Goal: Task Accomplishment & Management: Manage account settings

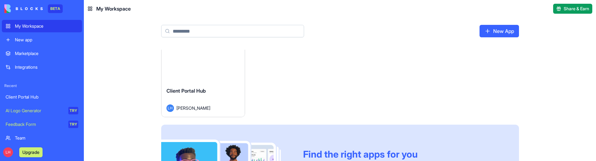
scroll to position [26, 0]
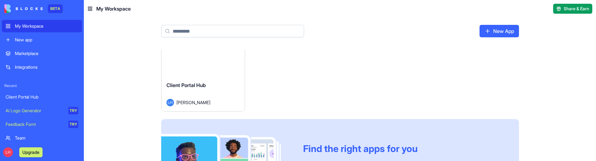
click at [180, 57] on button "Launch" at bounding box center [203, 50] width 47 height 12
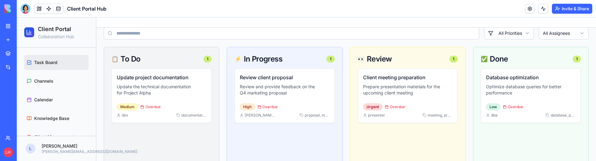
scroll to position [21, 0]
click at [51, 84] on link "Channels" at bounding box center [56, 80] width 64 height 15
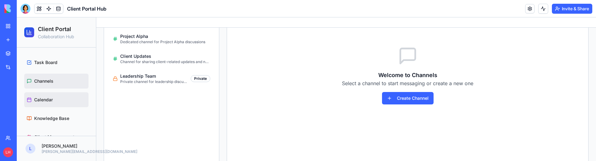
scroll to position [29, 0]
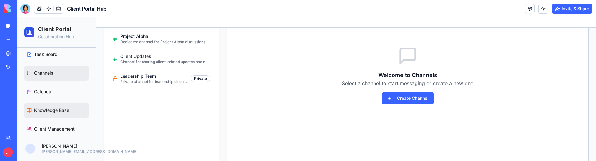
click at [46, 111] on span "Knowledge Base" at bounding box center [51, 110] width 35 height 6
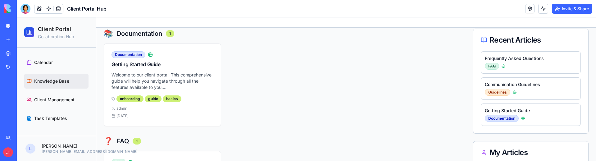
scroll to position [63, 0]
click at [53, 97] on span "Client Management" at bounding box center [54, 100] width 40 height 6
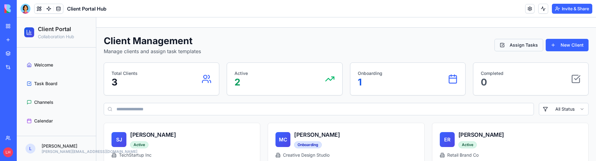
click at [514, 46] on button "Assign Tasks" at bounding box center [518, 45] width 49 height 12
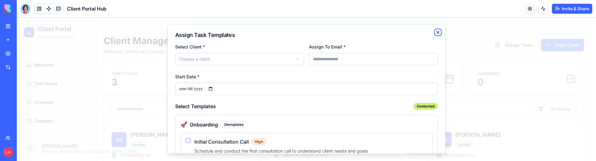
click at [437, 32] on icon "button" at bounding box center [438, 32] width 2 height 2
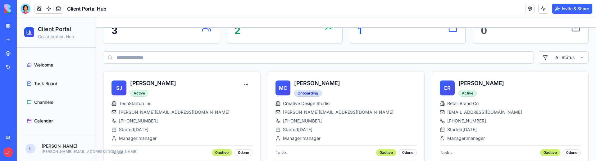
scroll to position [52, 0]
click at [44, 65] on span "Welcome" at bounding box center [43, 65] width 19 height 6
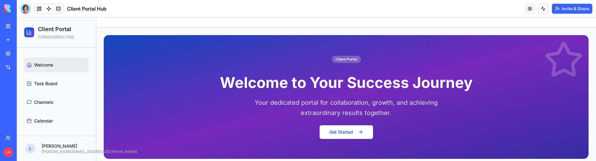
click at [555, 13] on button "Invite & Share" at bounding box center [572, 9] width 40 height 10
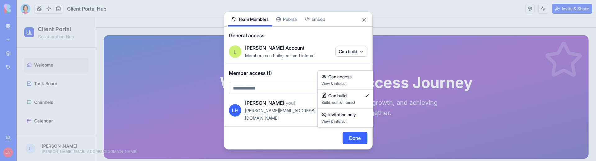
click at [359, 62] on body "BETA My Workspace New app Marketplace Integrations Recent Client Portal Hub AI …" at bounding box center [298, 80] width 596 height 161
click at [348, 38] on div at bounding box center [298, 80] width 596 height 161
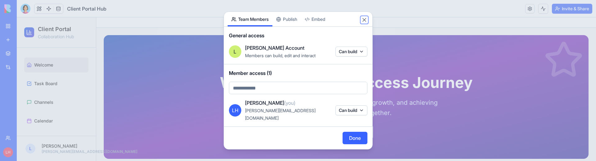
click at [362, 20] on button "Close" at bounding box center [364, 20] width 6 height 6
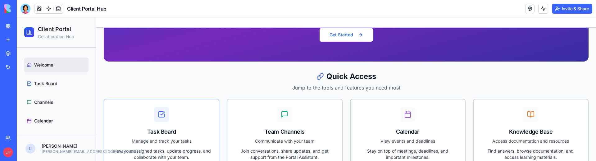
scroll to position [98, 0]
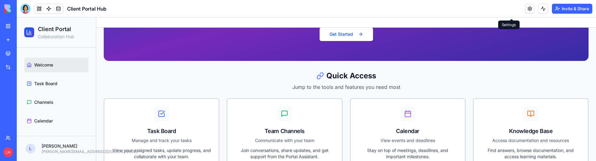
click at [525, 13] on link at bounding box center [529, 8] width 9 height 9
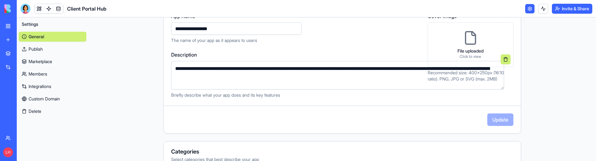
scroll to position [95, 0]
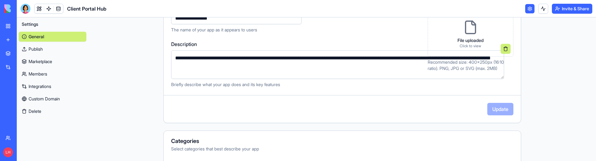
click at [182, 24] on input "**********" at bounding box center [236, 18] width 130 height 12
drag, startPoint x: 181, startPoint y: 48, endPoint x: 128, endPoint y: 40, distance: 53.7
click at [171, 24] on input "**********" at bounding box center [236, 18] width 130 height 12
click at [299, 33] on div "**********" at bounding box center [295, 17] width 249 height 31
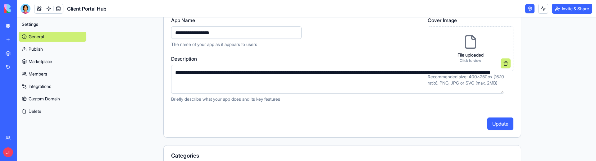
scroll to position [77, 0]
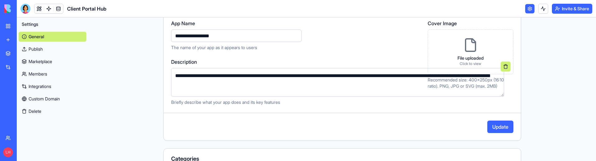
drag, startPoint x: 150, startPoint y: 64, endPoint x: 200, endPoint y: 67, distance: 50.1
click at [200, 42] on input "**********" at bounding box center [236, 35] width 130 height 12
type input "******"
click at [289, 27] on label "App Name" at bounding box center [295, 23] width 249 height 7
click at [289, 42] on input "******" at bounding box center [236, 35] width 130 height 12
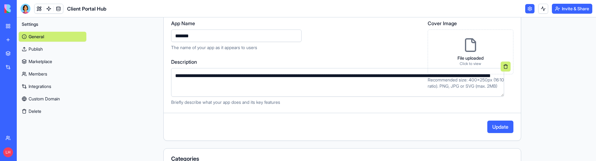
click at [289, 51] on p "The name of your app as it appears to users" at bounding box center [295, 47] width 249 height 6
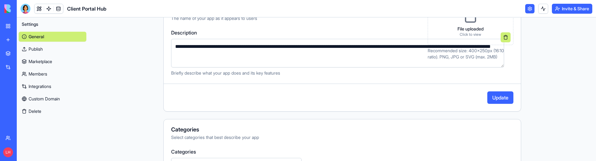
scroll to position [106, 0]
click at [323, 67] on textarea "**********" at bounding box center [337, 52] width 333 height 29
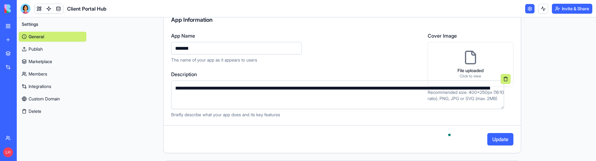
scroll to position [0, 0]
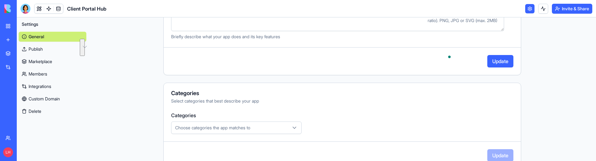
drag, startPoint x: 305, startPoint y: 59, endPoint x: 122, endPoint y: 40, distance: 184.1
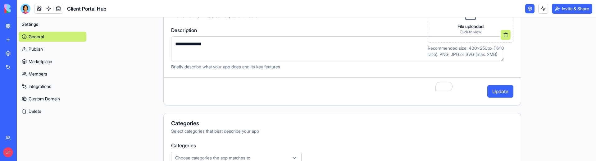
drag, startPoint x: 147, startPoint y: 29, endPoint x: 121, endPoint y: 22, distance: 27.3
click at [164, 22] on div "**********" at bounding box center [342, 29] width 357 height 82
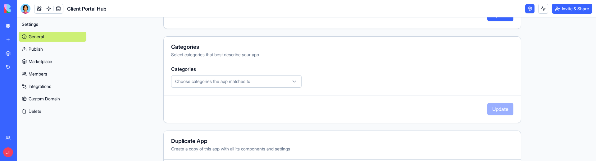
click at [513, 21] on button "Update" at bounding box center [500, 15] width 26 height 12
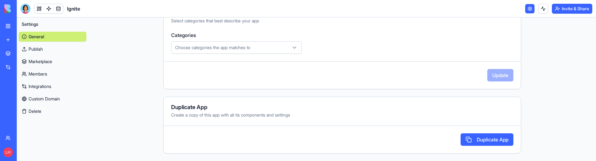
click at [226, 51] on span "Choose categories the app matches to" at bounding box center [212, 47] width 75 height 6
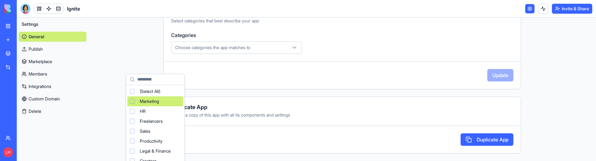
click at [174, 106] on div "Marketing" at bounding box center [155, 101] width 56 height 10
click at [353, 59] on html "**********" at bounding box center [298, 80] width 596 height 161
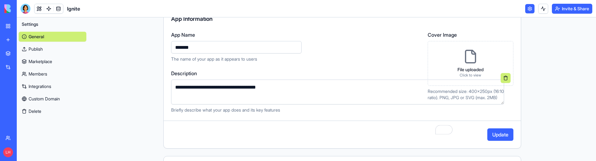
click at [275, 104] on textarea "**********" at bounding box center [337, 91] width 333 height 25
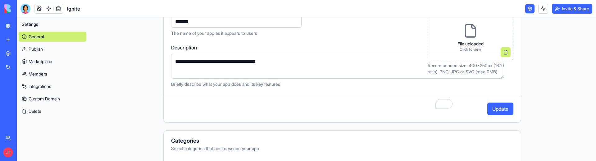
type textarea "**********"
click at [478, 38] on icon at bounding box center [470, 30] width 15 height 15
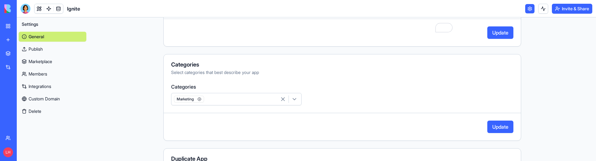
click at [513, 39] on button "Update" at bounding box center [500, 32] width 26 height 12
click at [57, 91] on link "Integrations" at bounding box center [53, 86] width 68 height 10
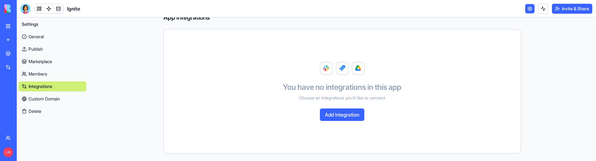
scroll to position [52, 0]
click at [328, 110] on button "Add Integration" at bounding box center [342, 114] width 44 height 12
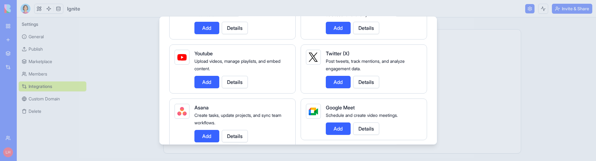
scroll to position [135, 0]
click at [348, 34] on button "Add" at bounding box center [338, 27] width 25 height 12
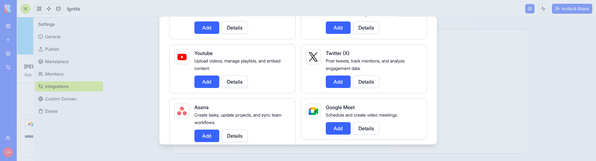
scroll to position [3040, 0]
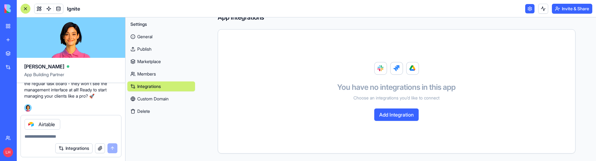
click at [64, 147] on button "Integrations" at bounding box center [73, 148] width 37 height 10
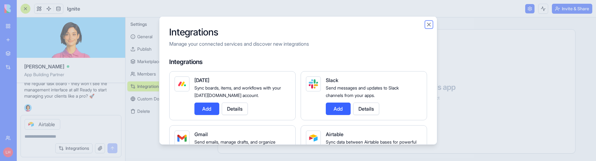
drag, startPoint x: 462, startPoint y: 26, endPoint x: 378, endPoint y: 45, distance: 85.3
click at [432, 26] on button "Close" at bounding box center [429, 24] width 6 height 6
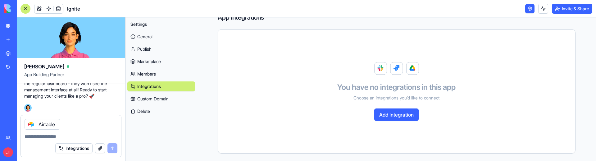
click at [72, 133] on textarea at bounding box center [71, 136] width 93 height 6
click at [95, 147] on button "button" at bounding box center [100, 148] width 10 height 10
click at [170, 104] on link "Custom Domain" at bounding box center [161, 99] width 68 height 10
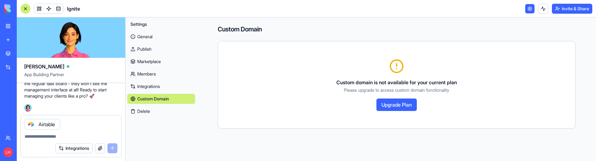
click at [155, 79] on link "Members" at bounding box center [161, 74] width 68 height 10
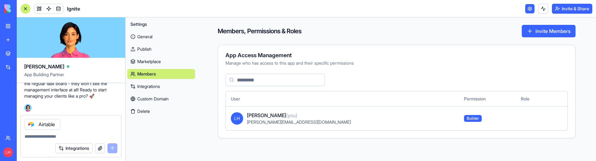
click at [23, 29] on div "My Workspace" at bounding box center [19, 26] width 8 height 6
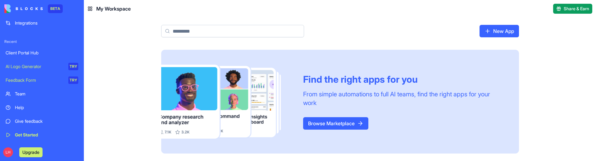
scroll to position [95, 0]
click at [63, 104] on div "Help" at bounding box center [46, 107] width 63 height 6
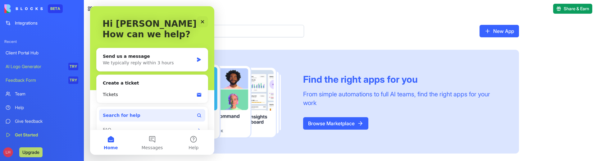
scroll to position [43, 0]
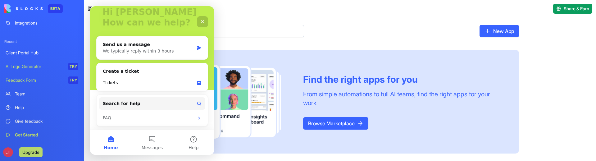
click at [31, 129] on link "Get Started" at bounding box center [42, 135] width 80 height 12
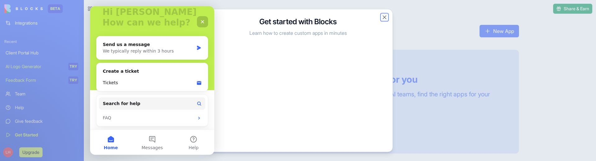
click at [383, 14] on button "Close" at bounding box center [384, 17] width 6 height 6
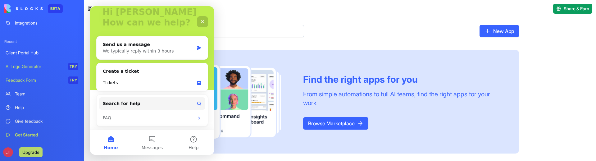
scroll to position [0, 0]
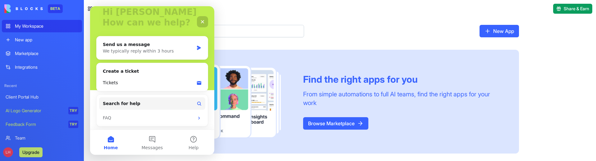
click at [303, 28] on div "New App" at bounding box center [339, 33] width 397 height 32
click at [200, 19] on div "Close" at bounding box center [202, 21] width 11 height 11
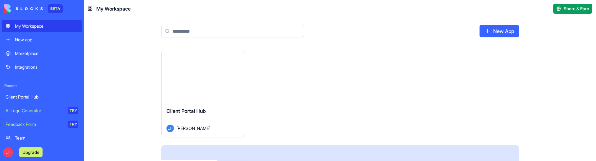
click at [210, 72] on html "BETA My Workspace New app Marketplace Integrations Recent Client Portal Hub AI …" at bounding box center [298, 80] width 596 height 161
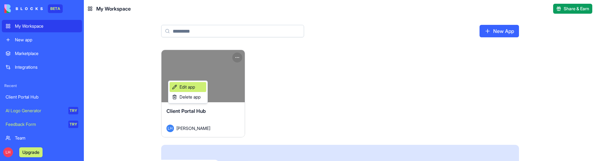
click at [195, 88] on span "Edit app" at bounding box center [187, 87] width 16 height 6
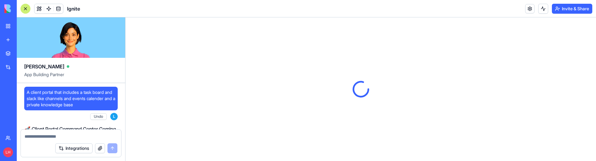
scroll to position [3022, 0]
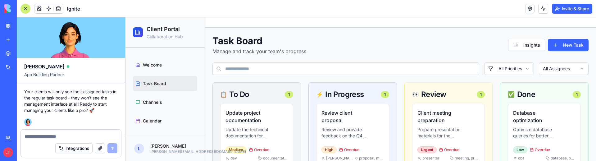
click at [47, 133] on textarea at bounding box center [71, 136] width 93 height 6
click at [62, 133] on textarea at bounding box center [71, 136] width 93 height 6
click at [61, 117] on div "18:51 on [DATE]" at bounding box center [42, 121] width 36 height 10
click at [58, 133] on textarea at bounding box center [71, 136] width 93 height 6
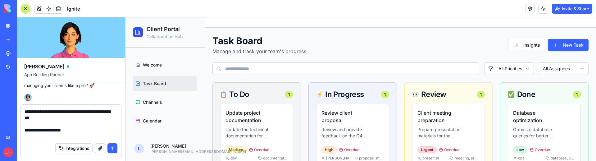
type textarea "**********"
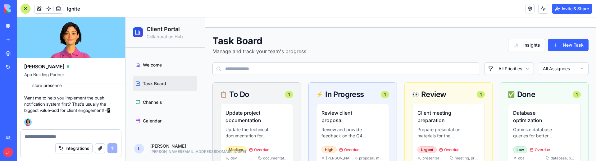
scroll to position [3772, 0]
click at [74, 133] on textarea at bounding box center [69, 136] width 89 height 6
type textarea "**********"
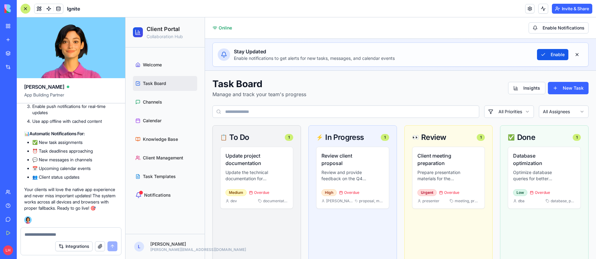
scroll to position [4826, 0]
click at [59, 161] on textarea at bounding box center [69, 235] width 89 height 6
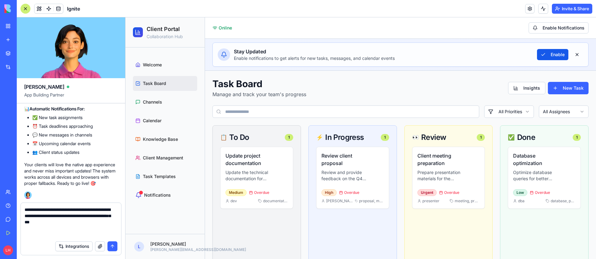
type textarea "**********"
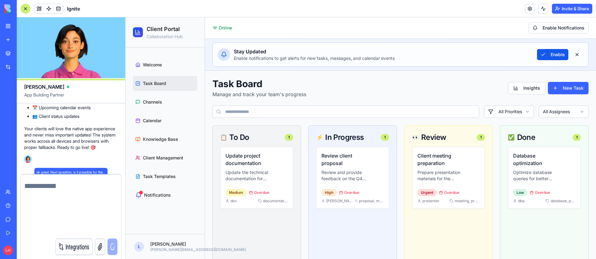
scroll to position [4879, 0]
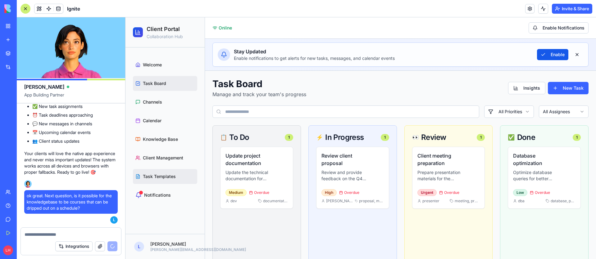
click at [164, 161] on span "Task Templates" at bounding box center [159, 177] width 33 height 6
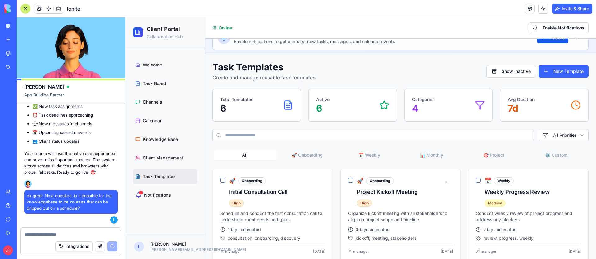
scroll to position [29, 0]
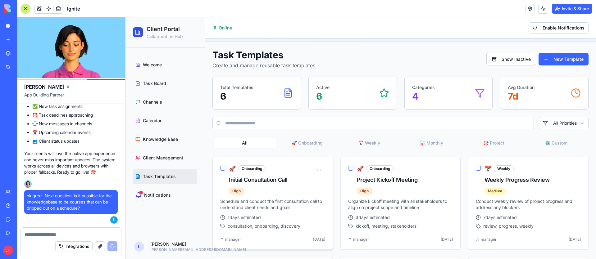
click at [278, 161] on div "Initial Consultation Call" at bounding box center [271, 180] width 84 height 9
click at [252, 161] on div "🚀 Onboarding Initial Consultation Call High" at bounding box center [271, 180] width 84 height 30
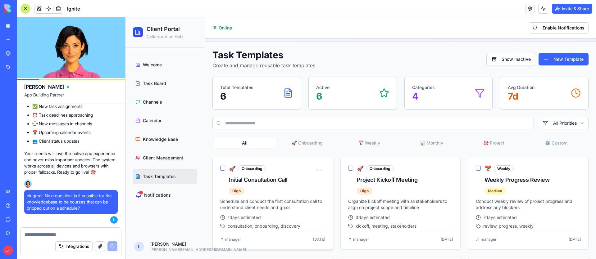
click at [258, 161] on span "1 days estimated" at bounding box center [244, 218] width 33 height 6
drag, startPoint x: 249, startPoint y: 226, endPoint x: 241, endPoint y: 194, distance: 32.9
click at [249, 161] on span "consultation, onboarding, discovery" at bounding box center [264, 226] width 73 height 6
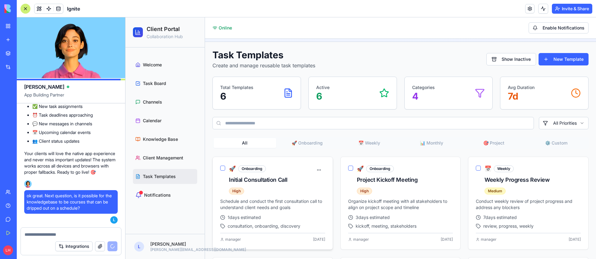
click at [241, 161] on div "High" at bounding box center [236, 191] width 15 height 7
click at [253, 161] on div "🚀 Onboarding Initial Consultation Call High" at bounding box center [271, 180] width 84 height 30
drag, startPoint x: 253, startPoint y: 166, endPoint x: 316, endPoint y: 188, distance: 66.8
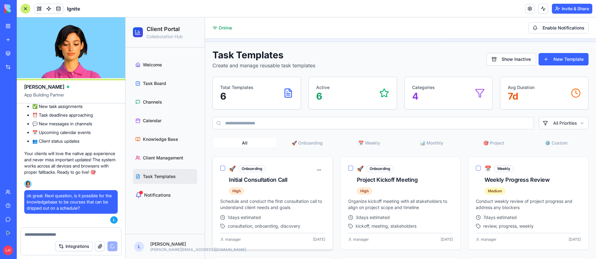
click at [253, 161] on div "Onboarding" at bounding box center [252, 168] width 28 height 7
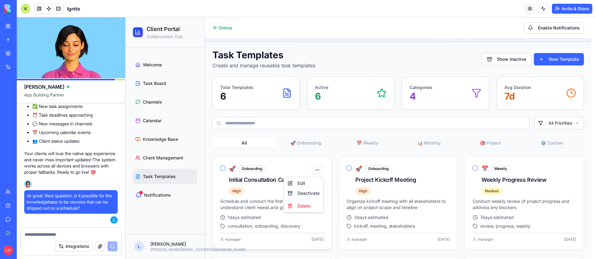
click at [316, 161] on html "Client Portal Collaboration Hub Welcome Task Board Channels Calendar Knowledge …" at bounding box center [360, 173] width 470 height 369
click at [306, 161] on div "Edit" at bounding box center [303, 184] width 37 height 10
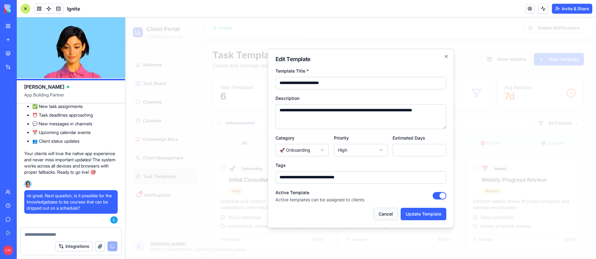
click at [382, 161] on button "Cancel" at bounding box center [385, 214] width 25 height 12
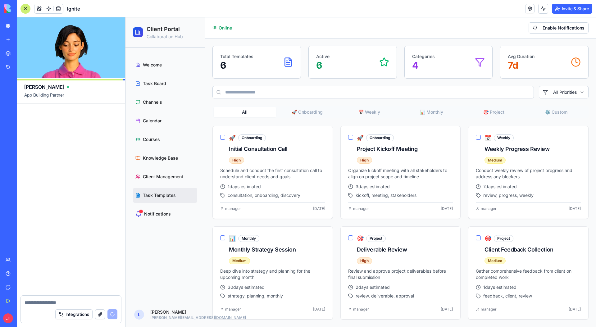
scroll to position [5913, 0]
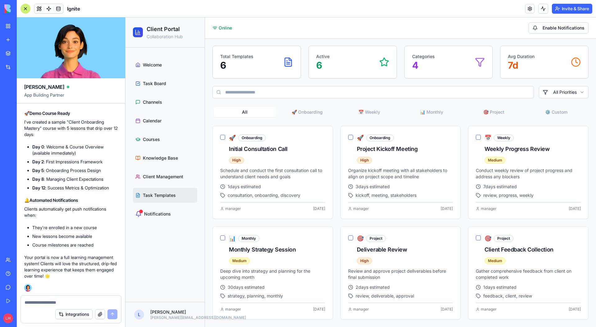
click at [44, 161] on textarea at bounding box center [69, 302] width 89 height 6
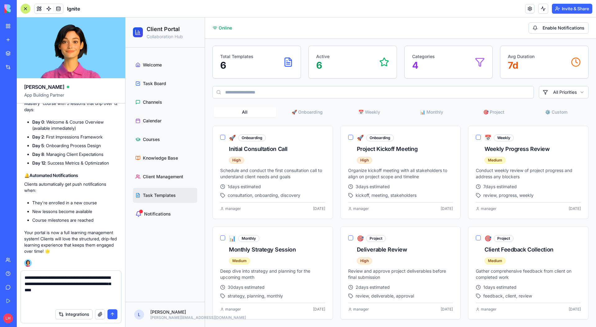
scroll to position [5938, 0]
click at [60, 161] on textarea "**********" at bounding box center [69, 289] width 89 height 31
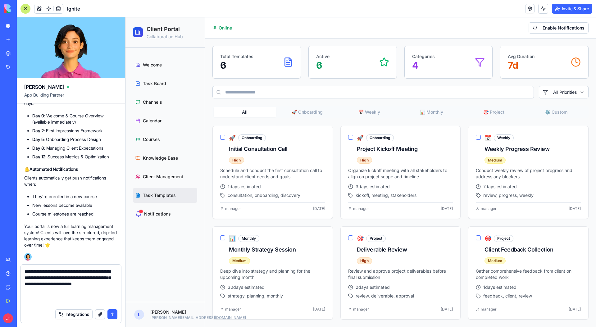
type textarea "**********"
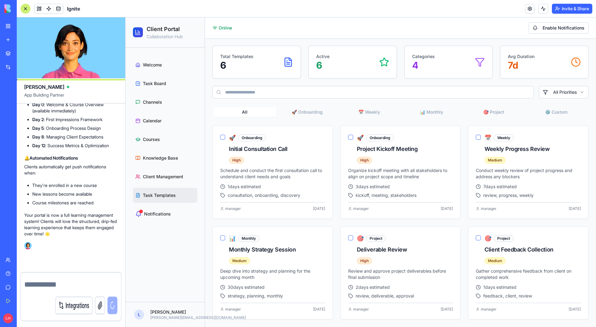
scroll to position [0, 0]
